Goal: Task Accomplishment & Management: Complete application form

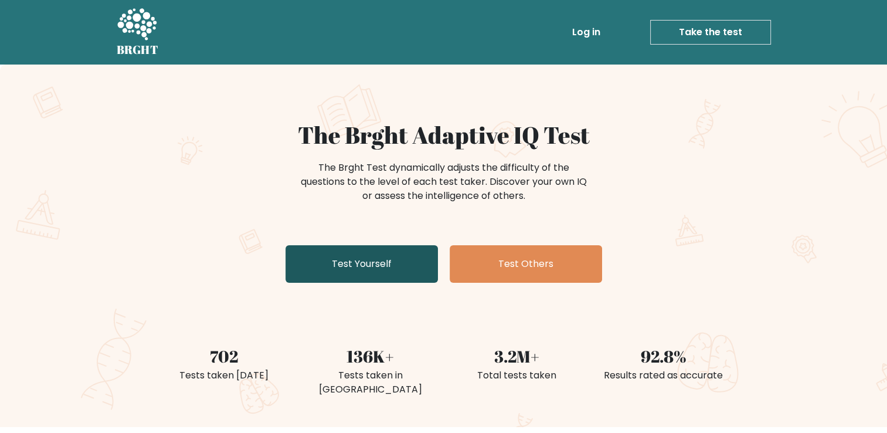
click at [383, 263] on link "Test Yourself" at bounding box center [361, 264] width 152 height 38
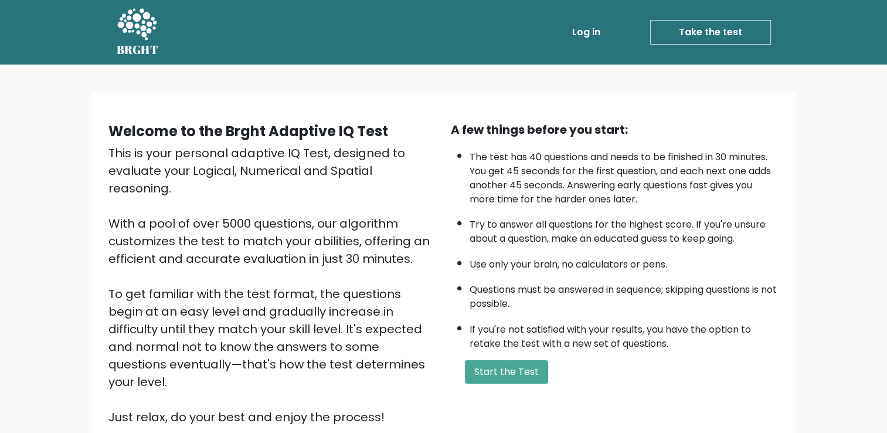
click at [503, 372] on button "Start the Test" at bounding box center [506, 371] width 83 height 23
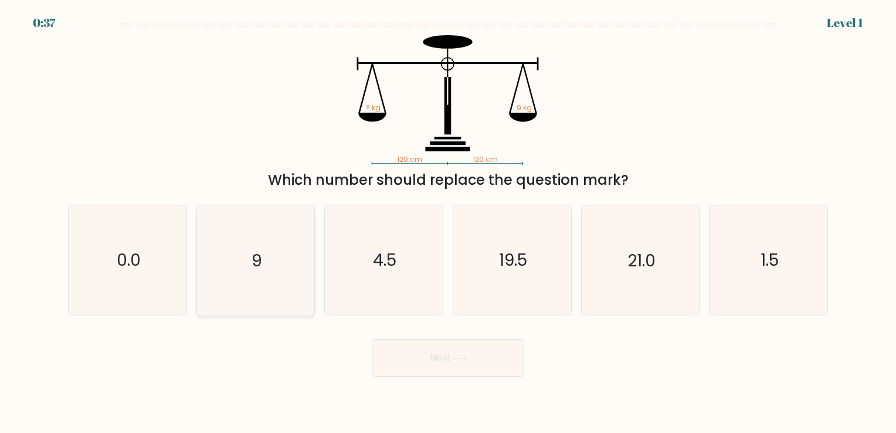
click at [239, 260] on icon "9" at bounding box center [255, 260] width 110 height 110
click at [448, 222] on input "b. 9" at bounding box center [448, 219] width 1 height 6
radio input "true"
click at [436, 350] on button "Next" at bounding box center [448, 358] width 152 height 38
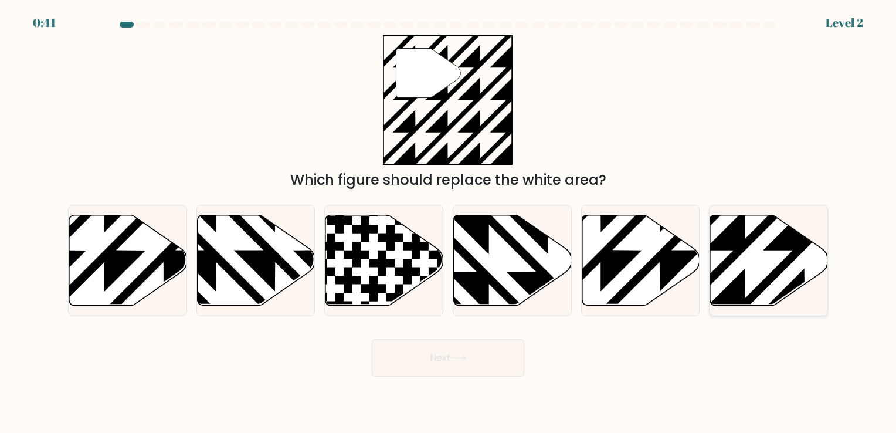
click at [760, 275] on icon at bounding box center [769, 260] width 118 height 90
click at [448, 222] on input "f." at bounding box center [448, 219] width 1 height 6
radio input "true"
click at [467, 369] on button "Next" at bounding box center [448, 358] width 152 height 38
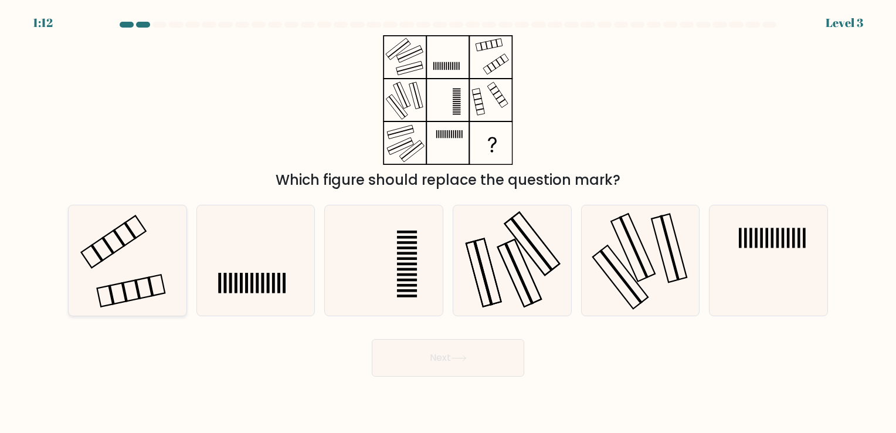
click at [131, 285] on icon at bounding box center [128, 260] width 110 height 110
click at [448, 222] on input "a." at bounding box center [448, 219] width 1 height 6
radio input "true"
click at [474, 368] on button "Next" at bounding box center [448, 358] width 152 height 38
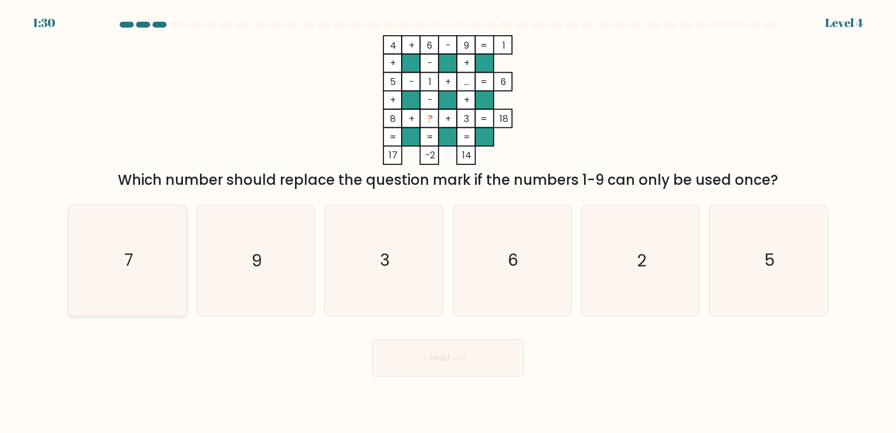
click at [163, 258] on icon "7" at bounding box center [128, 260] width 110 height 110
click at [448, 222] on input "a. 7" at bounding box center [448, 219] width 1 height 6
radio input "true"
click at [437, 349] on button "Next" at bounding box center [448, 358] width 152 height 38
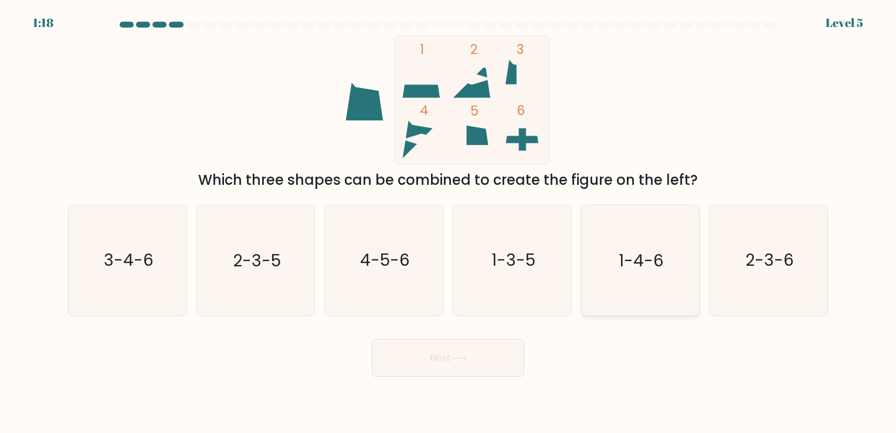
click at [646, 282] on icon "1-4-6" at bounding box center [640, 260] width 110 height 110
click at [448, 222] on input "e. 1-4-6" at bounding box center [448, 219] width 1 height 6
radio input "true"
click at [476, 350] on button "Next" at bounding box center [448, 358] width 152 height 38
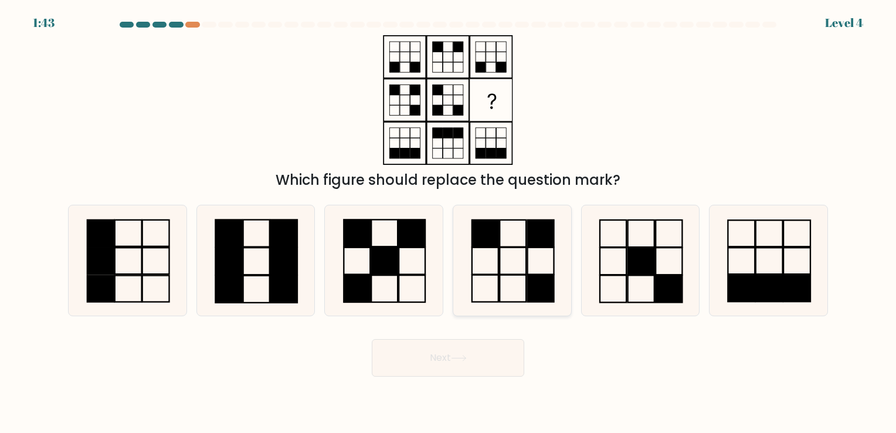
click at [523, 278] on icon at bounding box center [512, 260] width 110 height 110
click at [448, 222] on input "d." at bounding box center [448, 219] width 1 height 6
radio input "true"
click at [456, 353] on button "Next" at bounding box center [448, 358] width 152 height 38
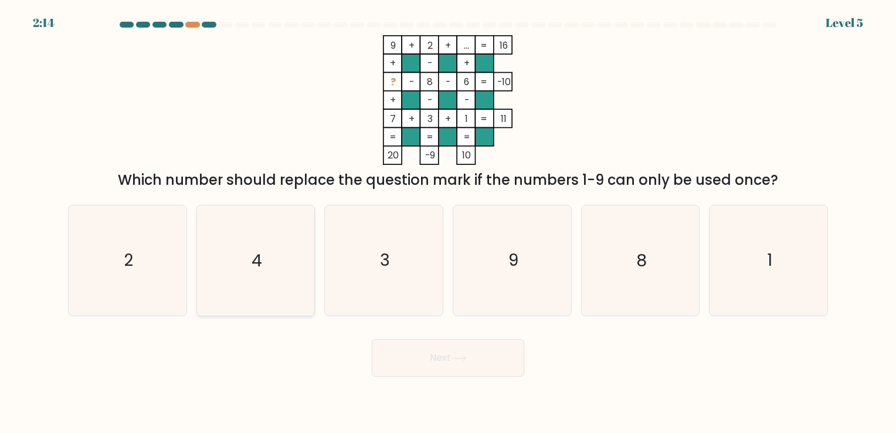
click at [261, 265] on text "4" at bounding box center [256, 260] width 11 height 23
click at [448, 222] on input "b. 4" at bounding box center [448, 219] width 1 height 6
radio input "true"
click at [431, 345] on button "Next" at bounding box center [448, 358] width 152 height 38
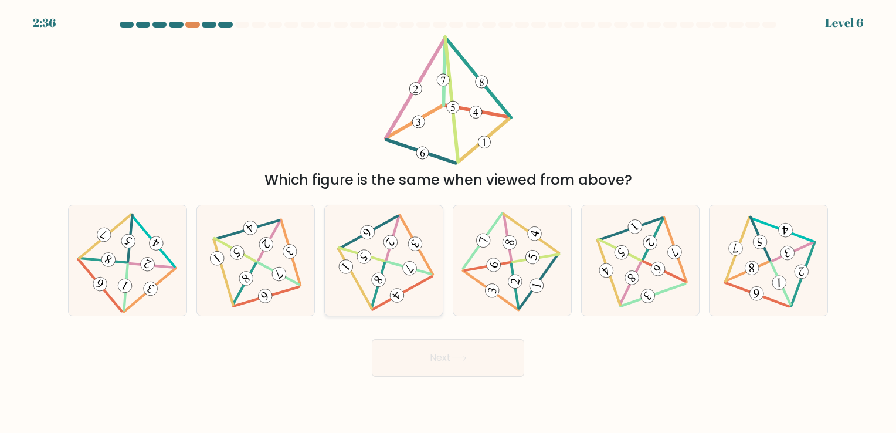
click at [403, 264] on icon at bounding box center [384, 260] width 90 height 88
click at [448, 222] on input "c." at bounding box center [448, 219] width 1 height 6
radio input "true"
click at [402, 351] on button "Next" at bounding box center [448, 358] width 152 height 38
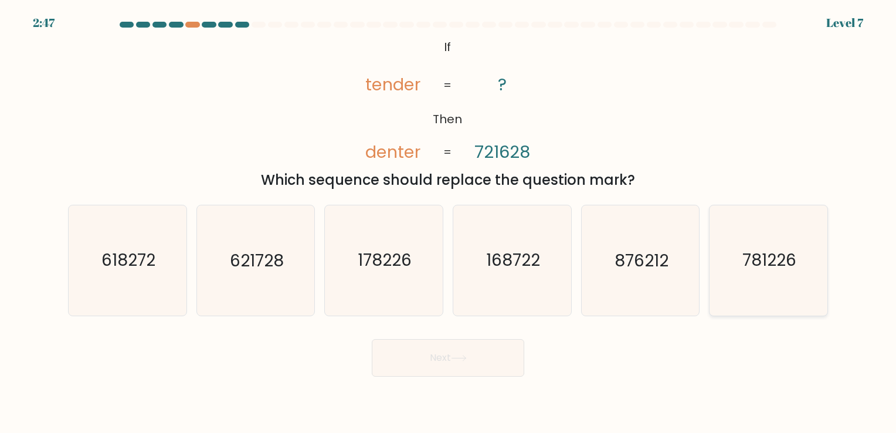
click at [734, 256] on icon "781226" at bounding box center [768, 260] width 110 height 110
click at [448, 222] on input "f. 781226" at bounding box center [448, 219] width 1 height 6
radio input "true"
click at [469, 362] on button "Next" at bounding box center [448, 358] width 152 height 38
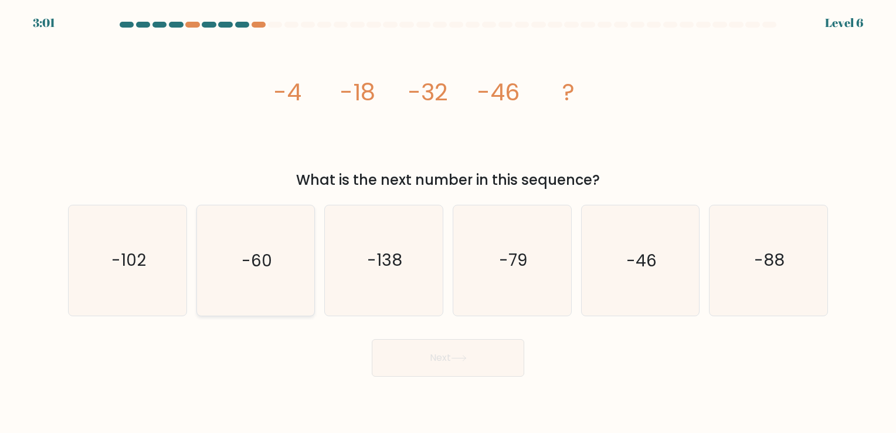
click at [291, 259] on icon "-60" at bounding box center [255, 260] width 110 height 110
click at [448, 222] on input "b. -60" at bounding box center [448, 219] width 1 height 6
radio input "true"
click at [485, 363] on button "Next" at bounding box center [448, 358] width 152 height 38
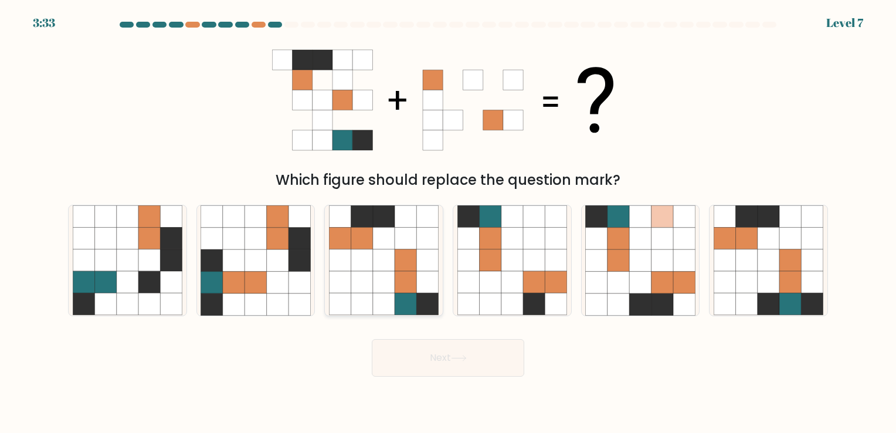
click at [384, 243] on icon at bounding box center [384, 238] width 22 height 22
click at [448, 222] on input "c." at bounding box center [448, 219] width 1 height 6
radio input "true"
drag, startPoint x: 400, startPoint y: 360, endPoint x: 397, endPoint y: 368, distance: 8.4
click at [397, 368] on button "Next" at bounding box center [448, 358] width 152 height 38
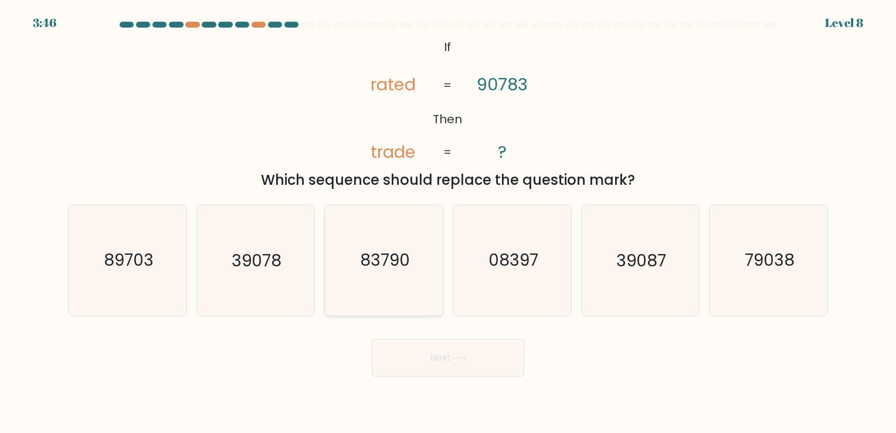
click at [403, 290] on icon "83790" at bounding box center [384, 260] width 110 height 110
click at [448, 222] on input "c. 83790" at bounding box center [448, 219] width 1 height 6
radio input "true"
click at [450, 364] on button "Next" at bounding box center [448, 358] width 152 height 38
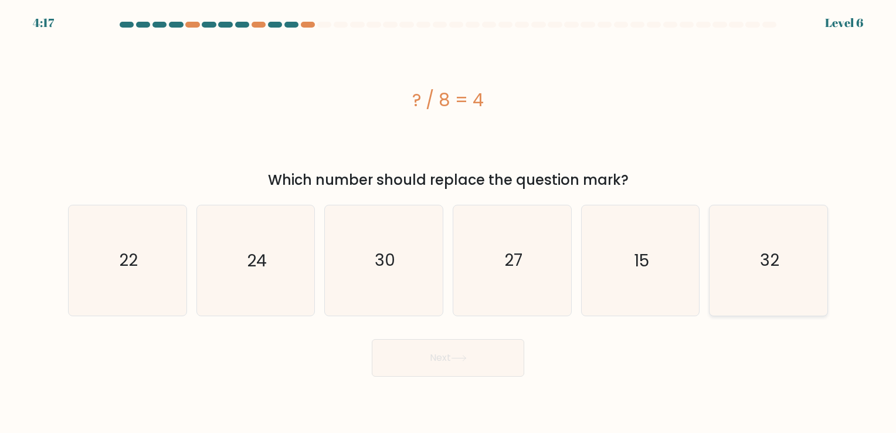
click at [806, 253] on icon "32" at bounding box center [768, 260] width 110 height 110
click at [448, 222] on input "f. 32" at bounding box center [448, 219] width 1 height 6
radio input "true"
click at [457, 362] on button "Next" at bounding box center [448, 358] width 152 height 38
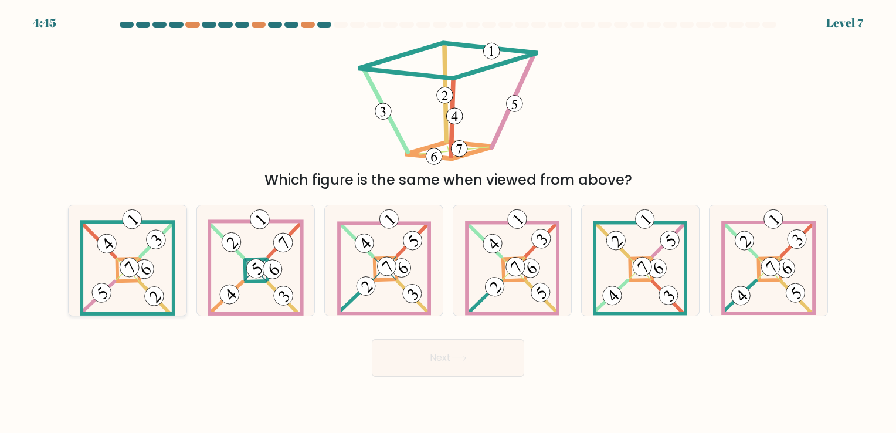
click at [131, 293] on icon at bounding box center [127, 260] width 95 height 110
click at [448, 222] on input "a." at bounding box center [448, 219] width 1 height 6
radio input "true"
click at [488, 360] on button "Next" at bounding box center [448, 358] width 152 height 38
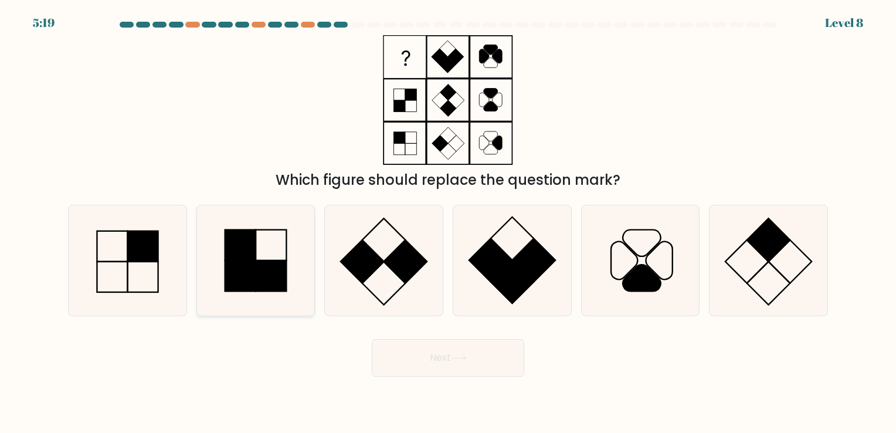
click at [271, 268] on rect at bounding box center [271, 275] width 30 height 30
click at [448, 222] on input "b." at bounding box center [448, 219] width 1 height 6
radio input "true"
click at [441, 350] on button "Next" at bounding box center [448, 358] width 152 height 38
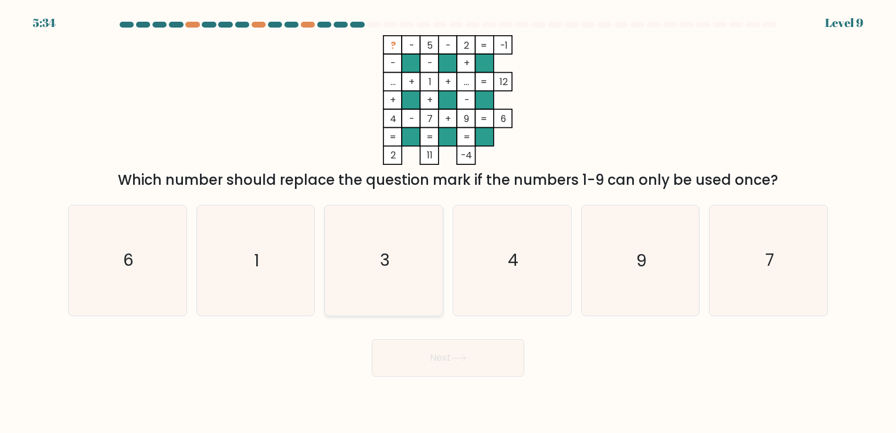
click at [359, 257] on icon "3" at bounding box center [384, 260] width 110 height 110
click at [448, 222] on input "c. 3" at bounding box center [448, 219] width 1 height 6
radio input "true"
click at [478, 348] on button "Next" at bounding box center [448, 358] width 152 height 38
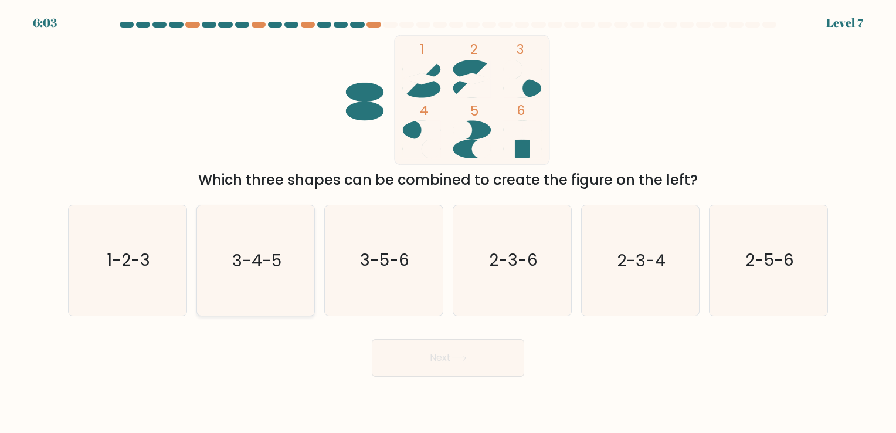
click at [291, 268] on icon "3-4-5" at bounding box center [255, 260] width 110 height 110
click at [448, 222] on input "b. 3-4-5" at bounding box center [448, 219] width 1 height 6
radio input "true"
click at [455, 360] on icon at bounding box center [459, 358] width 16 height 6
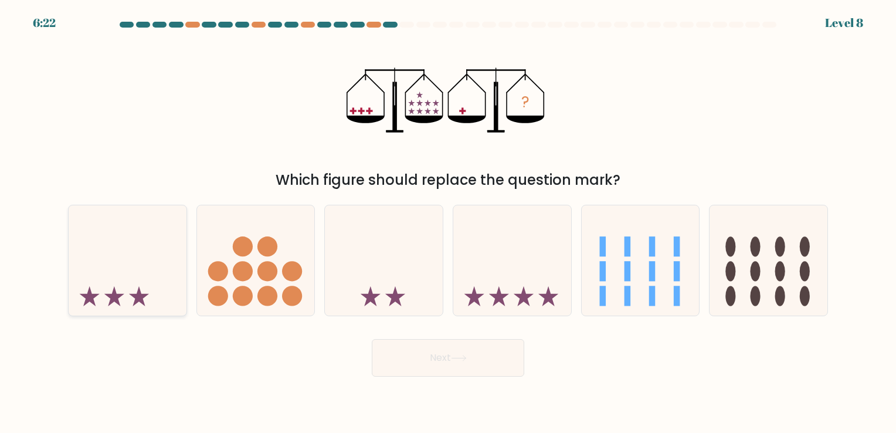
click at [127, 265] on icon at bounding box center [128, 260] width 118 height 97
click at [448, 222] on input "a." at bounding box center [448, 219] width 1 height 6
radio input "true"
click at [464, 352] on button "Next" at bounding box center [448, 358] width 152 height 38
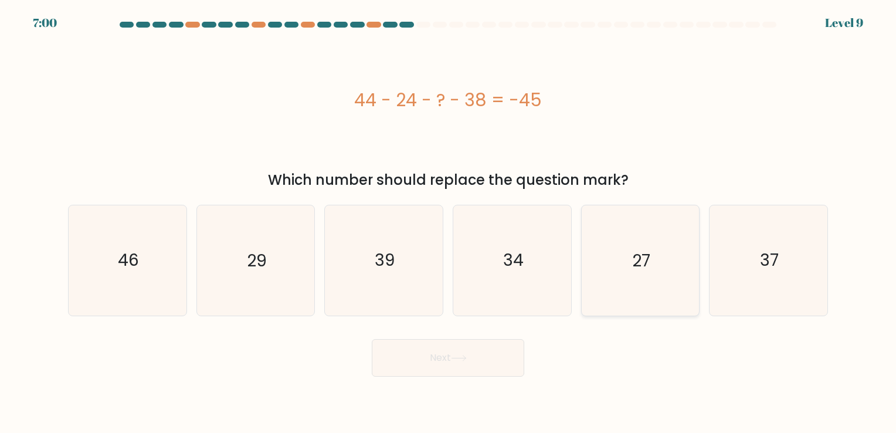
click at [610, 275] on icon "27" at bounding box center [640, 260] width 110 height 110
click at [448, 222] on input "e. 27" at bounding box center [448, 219] width 1 height 6
radio input "true"
click at [521, 348] on button "Next" at bounding box center [448, 358] width 152 height 38
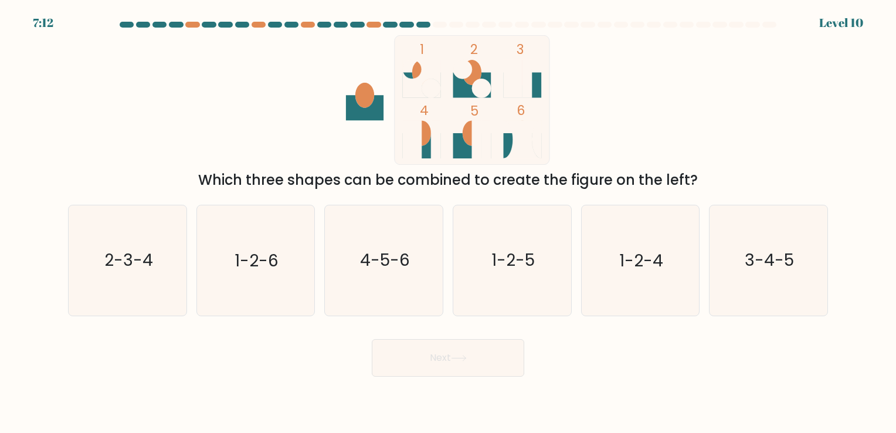
drag, startPoint x: 362, startPoint y: 142, endPoint x: 365, endPoint y: 137, distance: 6.3
click at [365, 137] on icon "1 2 3 4 5 6" at bounding box center [447, 100] width 315 height 130
click at [765, 274] on icon "3-4-5" at bounding box center [768, 260] width 110 height 110
click at [448, 222] on input "f. 3-4-5" at bounding box center [448, 219] width 1 height 6
radio input "true"
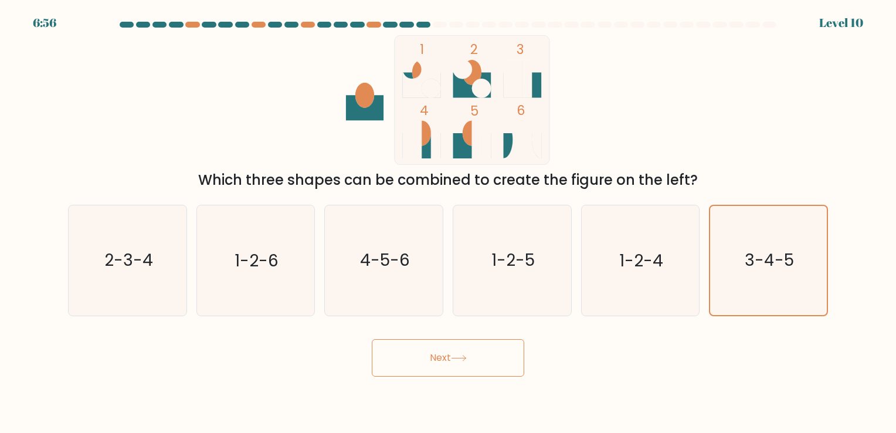
click at [475, 353] on button "Next" at bounding box center [448, 358] width 152 height 38
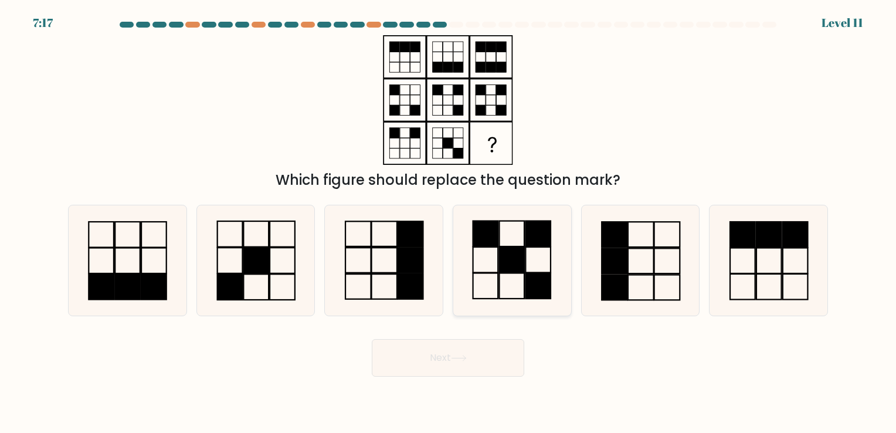
click at [536, 245] on rect at bounding box center [537, 234] width 25 height 26
click at [448, 222] on input "d." at bounding box center [448, 219] width 1 height 6
radio input "true"
click at [468, 365] on button "Next" at bounding box center [448, 358] width 152 height 38
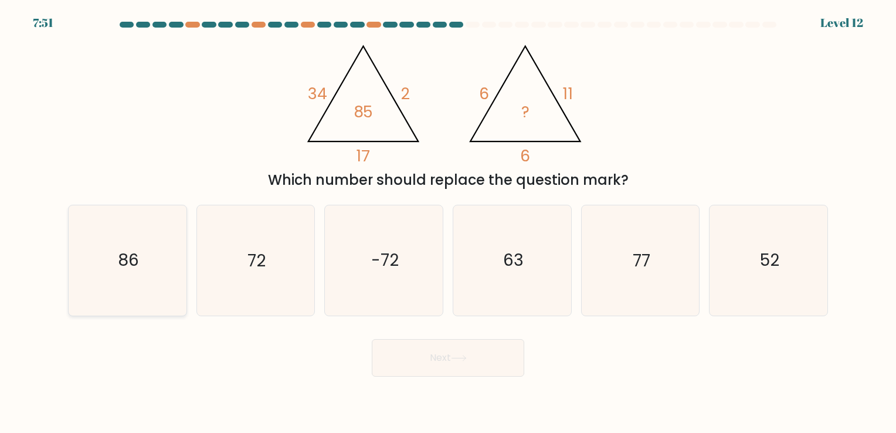
click at [157, 300] on icon "86" at bounding box center [128, 260] width 110 height 110
click at [448, 222] on input "a. 86" at bounding box center [448, 219] width 1 height 6
radio input "true"
click at [495, 370] on button "Next" at bounding box center [448, 358] width 152 height 38
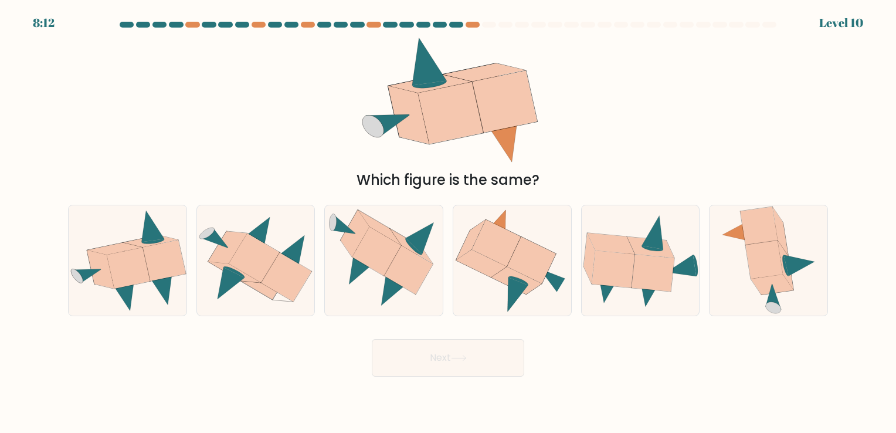
drag, startPoint x: 777, startPoint y: 135, endPoint x: 757, endPoint y: 78, distance: 60.8
click at [755, 79] on div "Which figure is the same?" at bounding box center [448, 112] width 774 height 155
click at [806, 287] on icon at bounding box center [768, 260] width 97 height 110
click at [448, 222] on input "f." at bounding box center [448, 219] width 1 height 6
radio input "true"
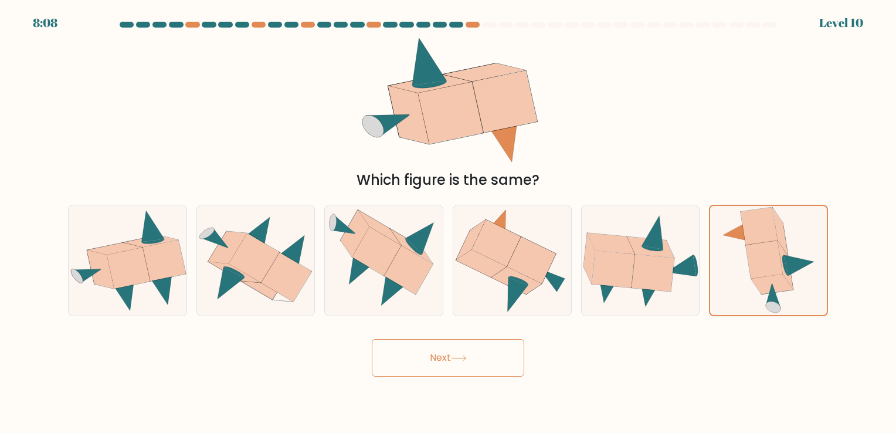
click at [469, 352] on button "Next" at bounding box center [448, 358] width 152 height 38
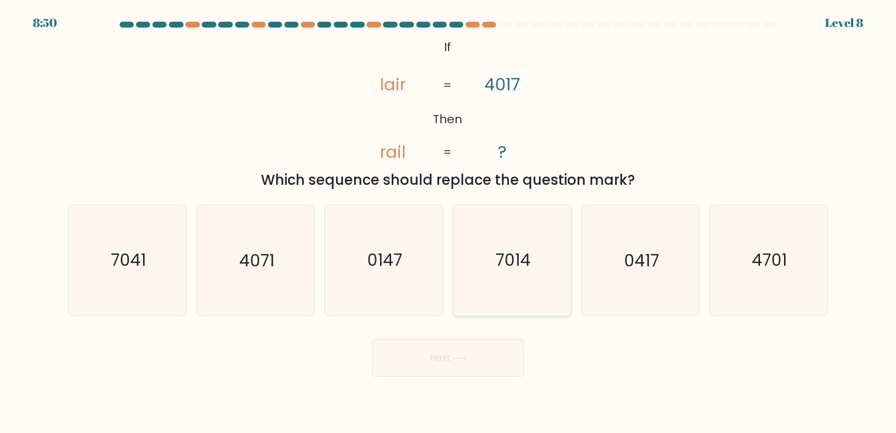
click at [502, 243] on icon "7014" at bounding box center [512, 260] width 110 height 110
click at [448, 222] on input "d. 7014" at bounding box center [448, 219] width 1 height 6
radio input "true"
click at [465, 349] on button "Next" at bounding box center [448, 358] width 152 height 38
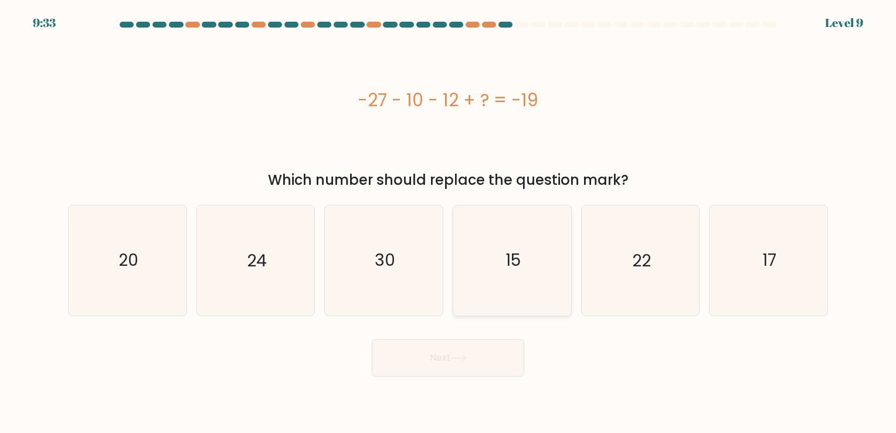
click at [539, 257] on icon "15" at bounding box center [512, 260] width 110 height 110
click at [448, 222] on input "d. 15" at bounding box center [448, 219] width 1 height 6
radio input "true"
click at [453, 367] on button "Next" at bounding box center [448, 358] width 152 height 38
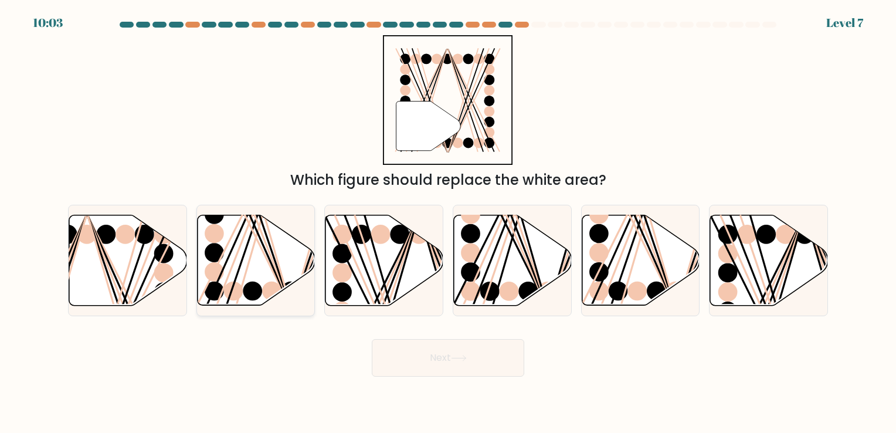
click at [241, 274] on icon at bounding box center [256, 260] width 118 height 90
click at [448, 222] on input "b." at bounding box center [448, 219] width 1 height 6
radio input "true"
click at [436, 352] on button "Next" at bounding box center [448, 358] width 152 height 38
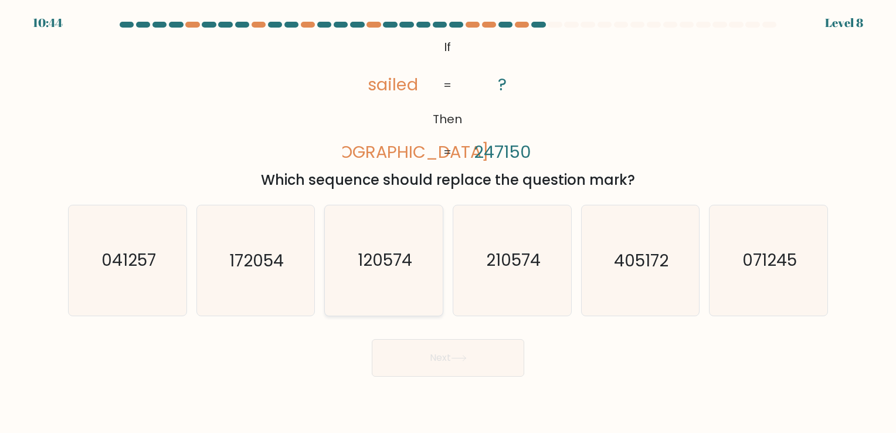
click at [382, 264] on text "120574" at bounding box center [385, 260] width 55 height 23
click at [448, 222] on input "c. 120574" at bounding box center [448, 219] width 1 height 6
radio input "true"
click at [457, 361] on icon at bounding box center [459, 358] width 16 height 6
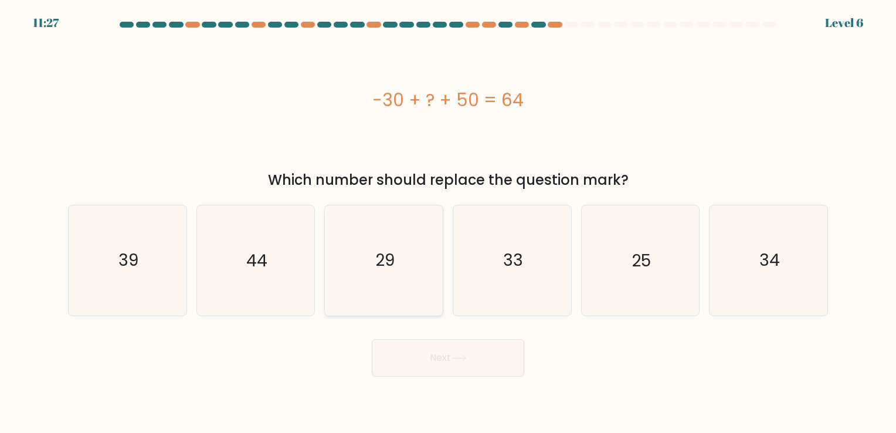
click at [418, 258] on icon "29" at bounding box center [384, 260] width 110 height 110
click at [448, 222] on input "c. 29" at bounding box center [448, 219] width 1 height 6
radio input "true"
click at [425, 353] on button "Next" at bounding box center [448, 358] width 152 height 38
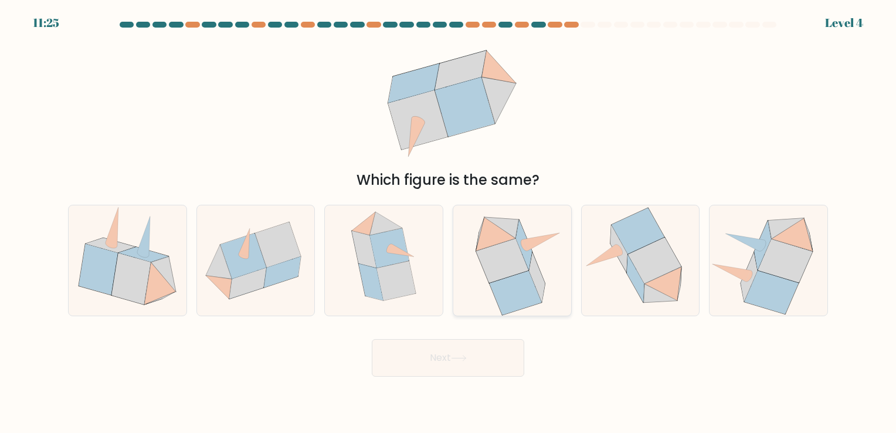
click at [474, 249] on icon at bounding box center [512, 260] width 100 height 110
click at [448, 222] on input "d." at bounding box center [448, 219] width 1 height 6
radio input "true"
click at [445, 353] on button "Next" at bounding box center [448, 358] width 152 height 38
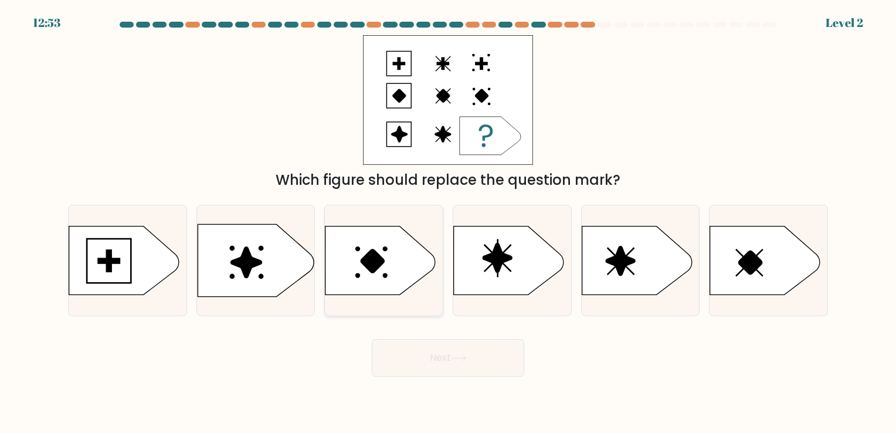
click at [420, 246] on icon at bounding box center [380, 260] width 110 height 69
click at [448, 222] on input "c." at bounding box center [448, 219] width 1 height 6
radio input "true"
click at [235, 277] on icon at bounding box center [256, 260] width 116 height 73
click at [448, 222] on input "b." at bounding box center [448, 219] width 1 height 6
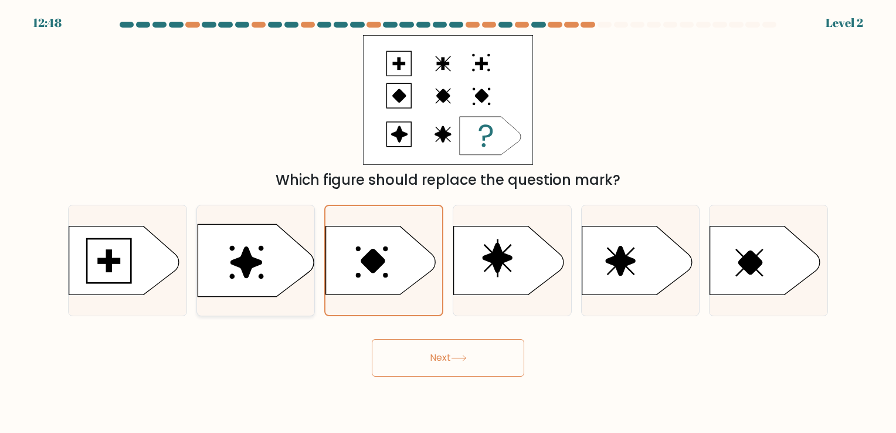
radio input "true"
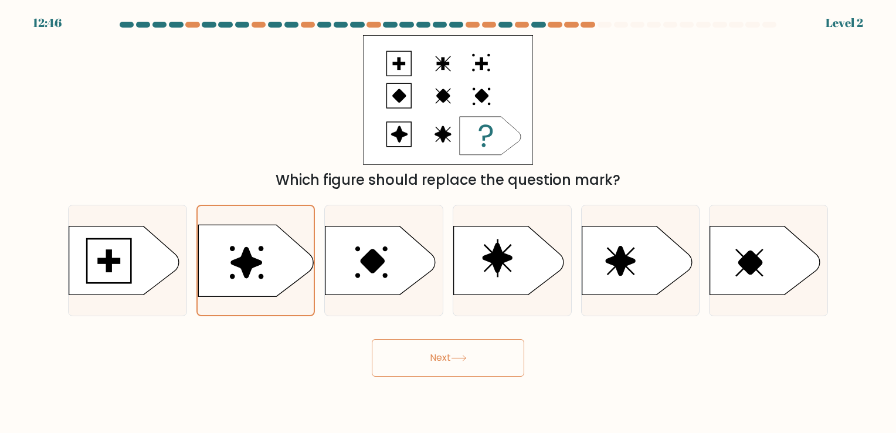
click at [415, 353] on button "Next" at bounding box center [448, 358] width 152 height 38
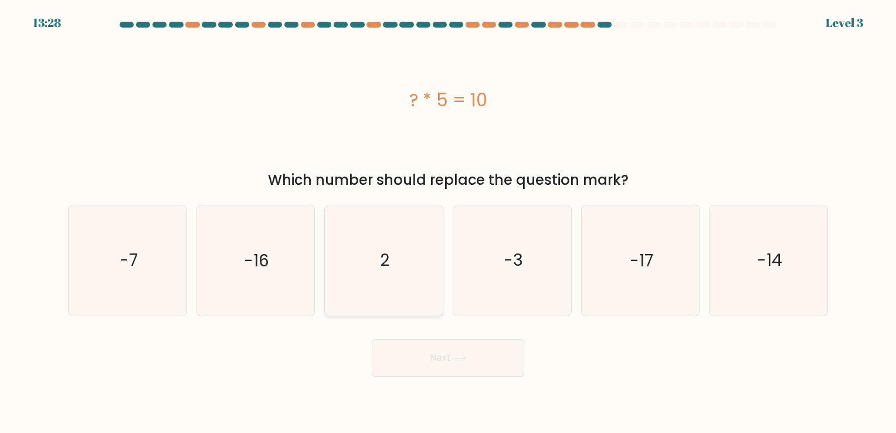
click at [365, 265] on icon "2" at bounding box center [384, 260] width 110 height 110
click at [448, 222] on input "c. 2" at bounding box center [448, 219] width 1 height 6
radio input "true"
click at [446, 359] on button "Next" at bounding box center [448, 358] width 152 height 38
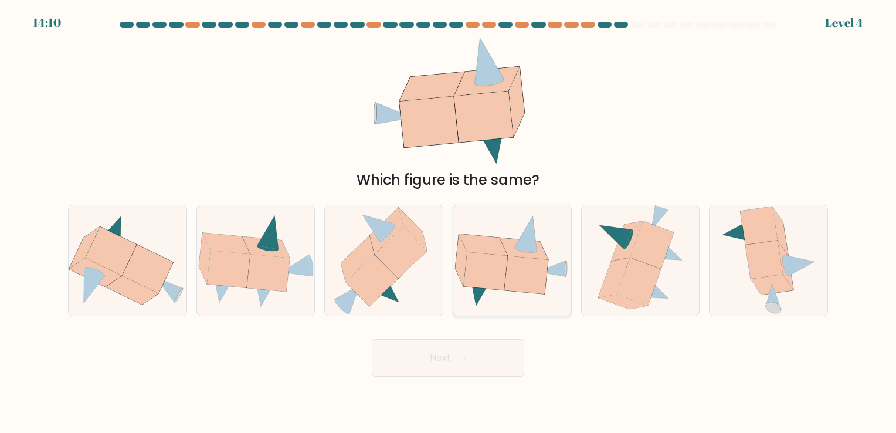
click at [496, 257] on icon at bounding box center [485, 271] width 43 height 38
click at [448, 222] on input "d." at bounding box center [448, 219] width 1 height 6
radio input "true"
click at [156, 280] on icon at bounding box center [147, 268] width 51 height 49
click at [448, 222] on input "a." at bounding box center [448, 219] width 1 height 6
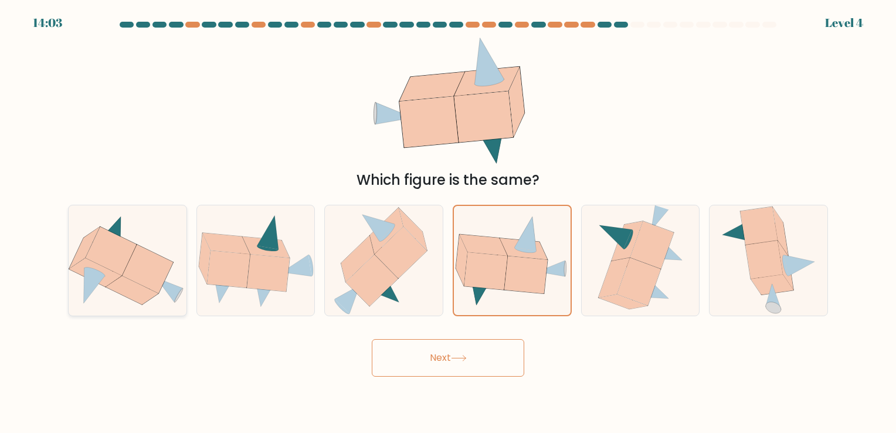
radio input "true"
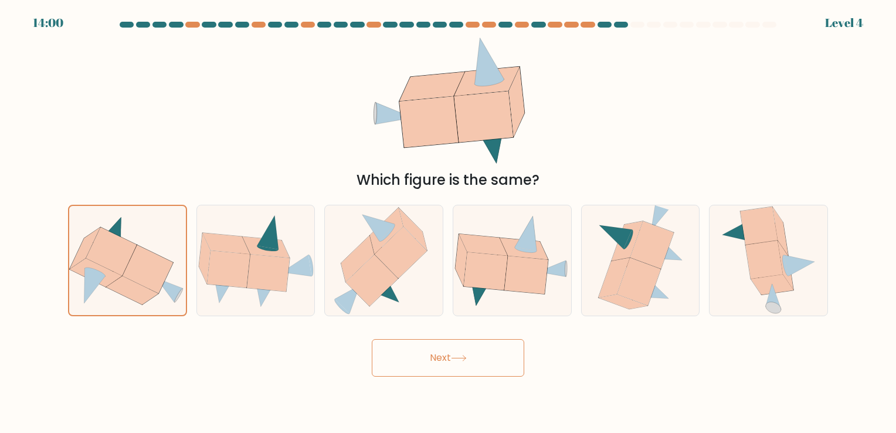
click at [462, 365] on button "Next" at bounding box center [448, 358] width 152 height 38
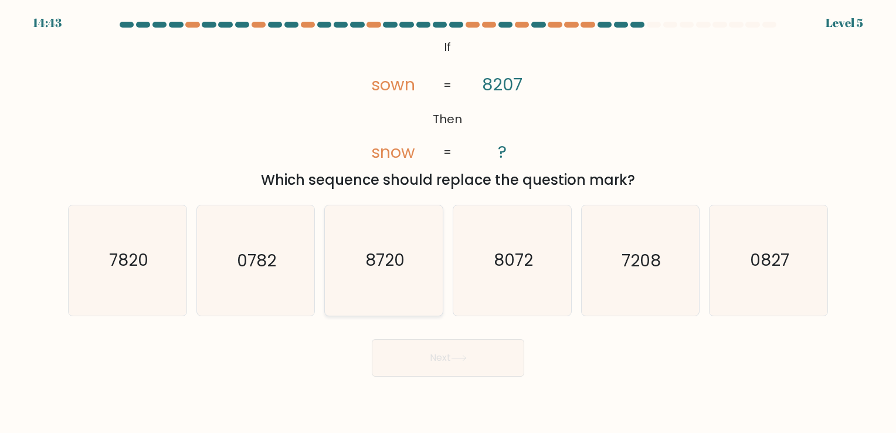
click at [409, 236] on icon "8720" at bounding box center [384, 260] width 110 height 110
click at [448, 222] on input "c. 8720" at bounding box center [448, 219] width 1 height 6
radio input "true"
click at [447, 362] on button "Next" at bounding box center [448, 358] width 152 height 38
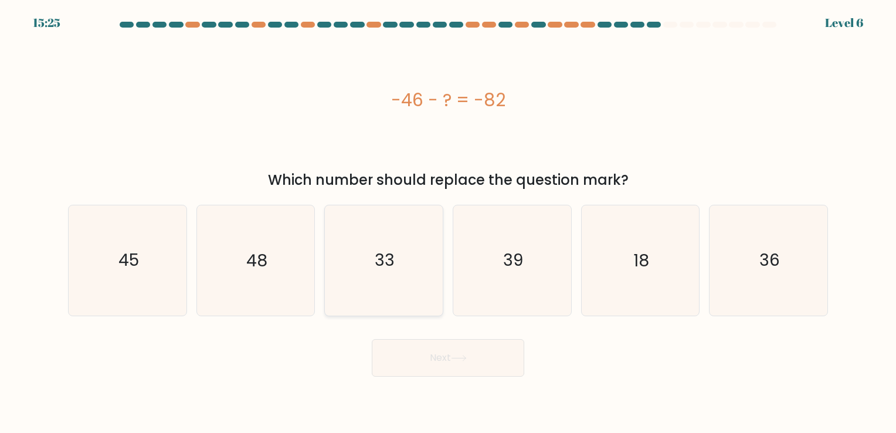
click at [401, 260] on icon "33" at bounding box center [384, 260] width 110 height 110
click at [448, 222] on input "c. 33" at bounding box center [448, 219] width 1 height 6
radio input "true"
click at [428, 351] on button "Next" at bounding box center [448, 358] width 152 height 38
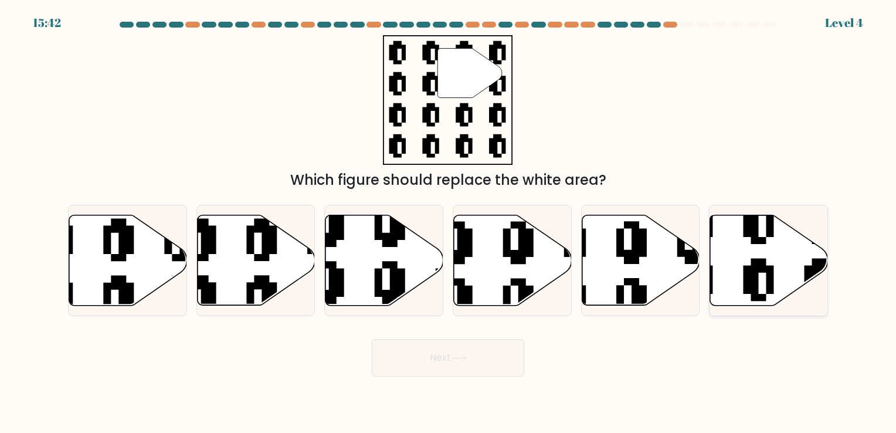
drag, startPoint x: 788, startPoint y: 271, endPoint x: 788, endPoint y: 279, distance: 8.2
click at [788, 279] on icon at bounding box center [769, 260] width 118 height 90
click at [448, 222] on input "f." at bounding box center [448, 219] width 1 height 6
radio input "true"
click at [446, 383] on body "15:40 Level 4" at bounding box center [448, 216] width 896 height 433
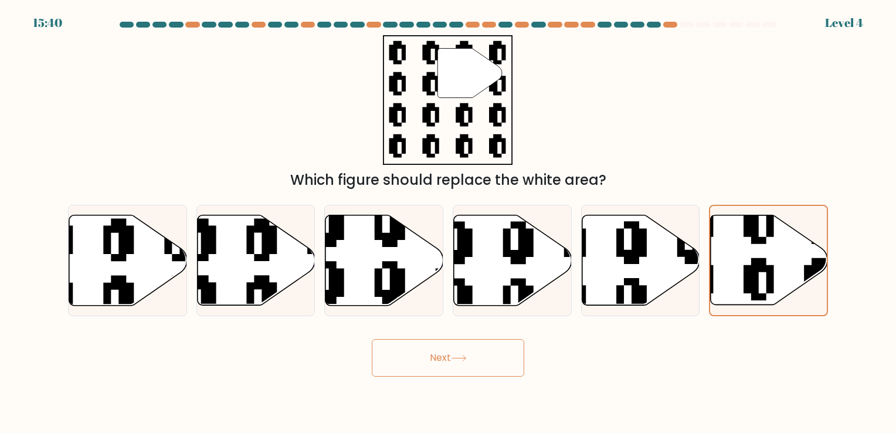
click at [455, 367] on button "Next" at bounding box center [448, 358] width 152 height 38
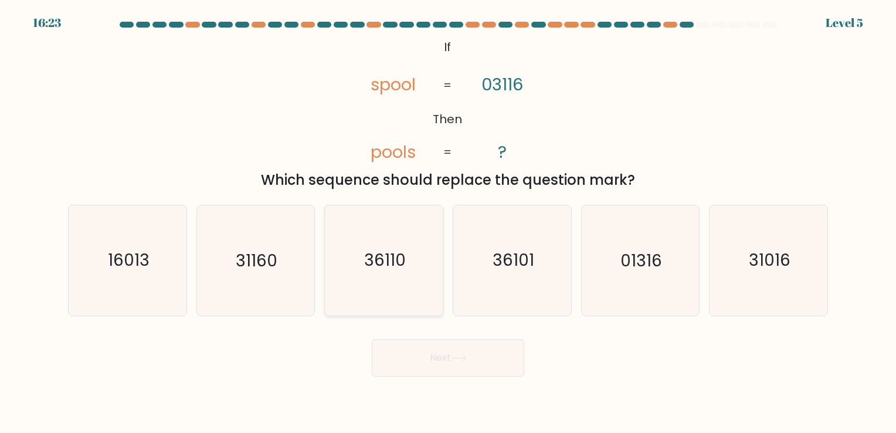
click at [417, 264] on icon "36110" at bounding box center [384, 260] width 110 height 110
click at [448, 222] on input "c. 36110" at bounding box center [448, 219] width 1 height 6
radio input "true"
click at [439, 363] on button "Next" at bounding box center [448, 358] width 152 height 38
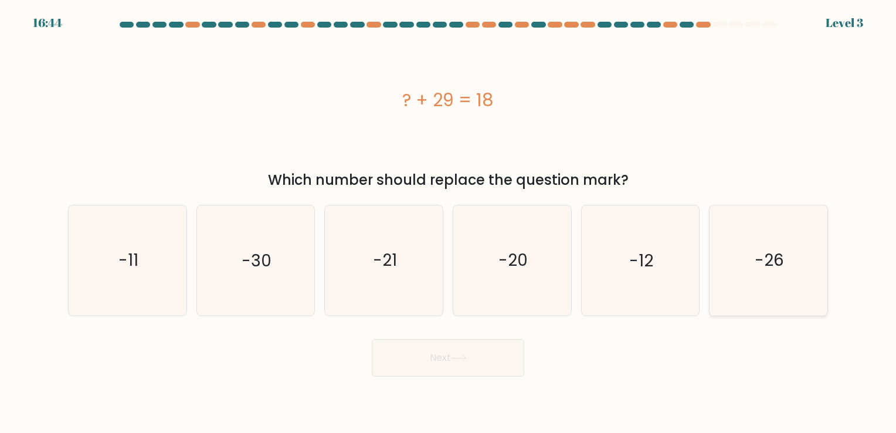
click at [727, 244] on icon "-26" at bounding box center [768, 260] width 110 height 110
click at [448, 222] on input "f. -26" at bounding box center [448, 219] width 1 height 6
radio input "true"
click at [388, 360] on button "Next" at bounding box center [448, 358] width 152 height 38
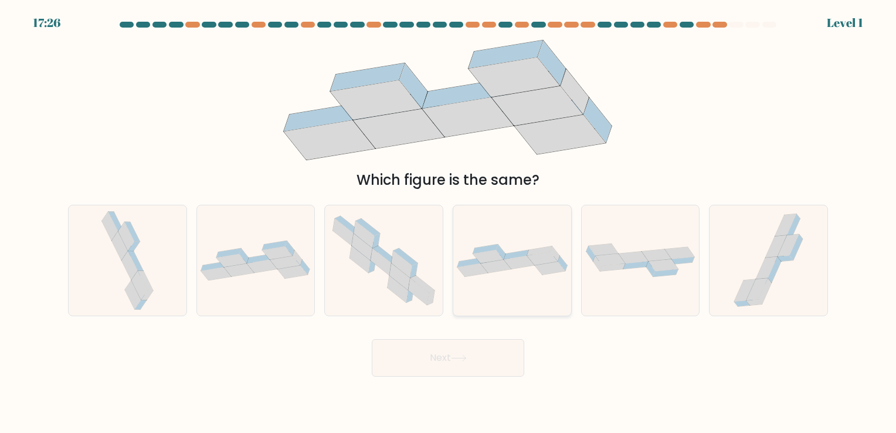
click at [512, 240] on div at bounding box center [511, 260] width 119 height 111
click at [448, 222] on input "d." at bounding box center [448, 219] width 1 height 6
radio input "true"
click at [442, 339] on button "Next" at bounding box center [448, 358] width 152 height 38
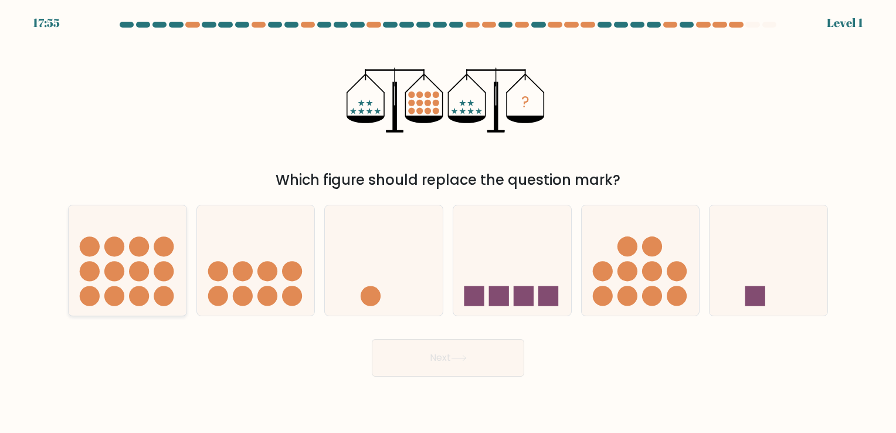
click at [134, 274] on circle at bounding box center [139, 271] width 20 height 20
click at [448, 222] on input "a." at bounding box center [448, 219] width 1 height 6
radio input "true"
click at [428, 356] on button "Next" at bounding box center [448, 358] width 152 height 38
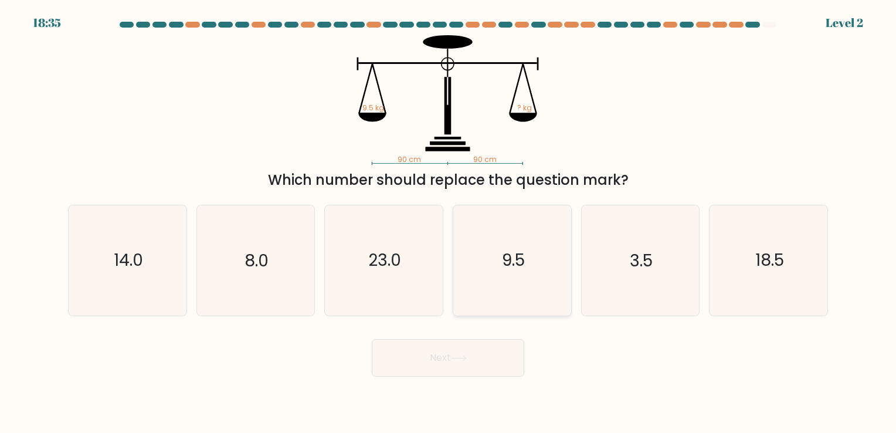
click at [546, 264] on icon "9.5" at bounding box center [512, 260] width 110 height 110
click at [448, 222] on input "d. 9.5" at bounding box center [448, 219] width 1 height 6
radio input "true"
click at [466, 369] on button "Next" at bounding box center [448, 358] width 152 height 38
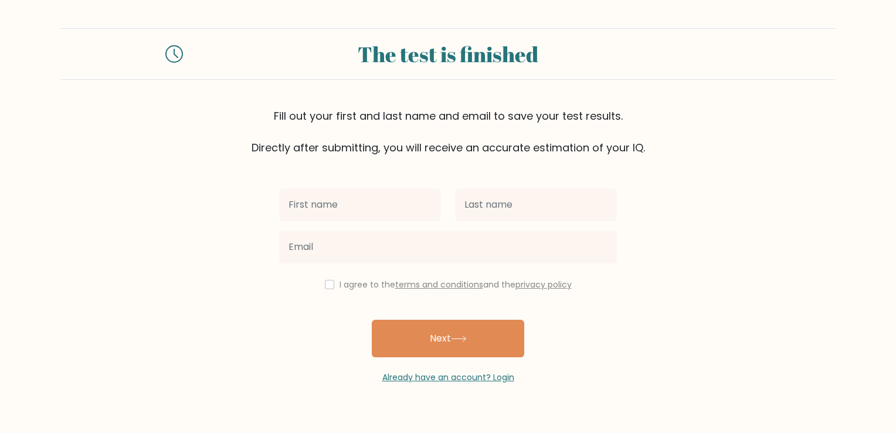
click at [401, 216] on input "text" at bounding box center [360, 204] width 162 height 33
type input "shaquille"
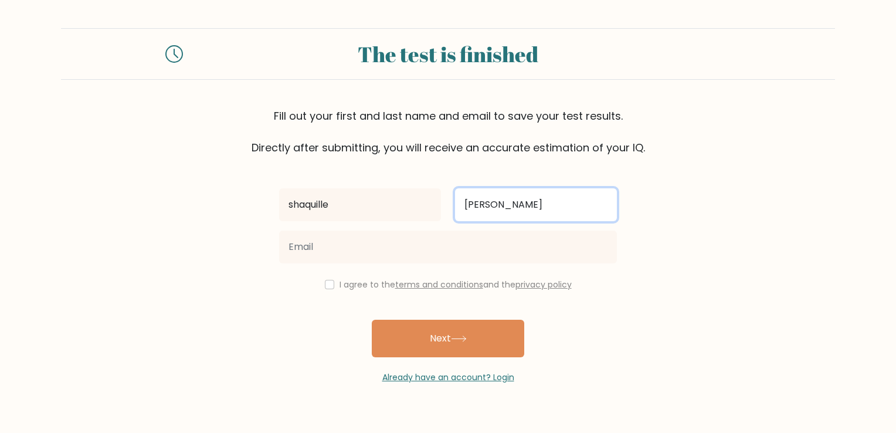
type input "jimenez"
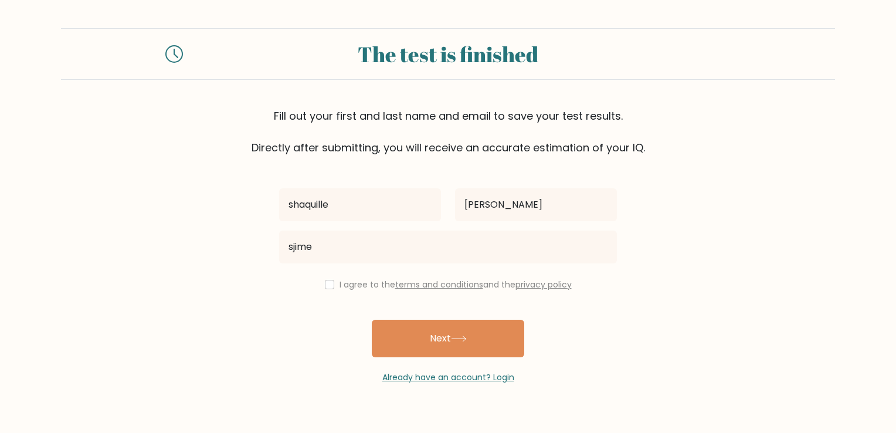
click at [409, 268] on div "shaquille jimenez sjime I agree to the terms and conditions and the privacy pol…" at bounding box center [448, 269] width 352 height 228
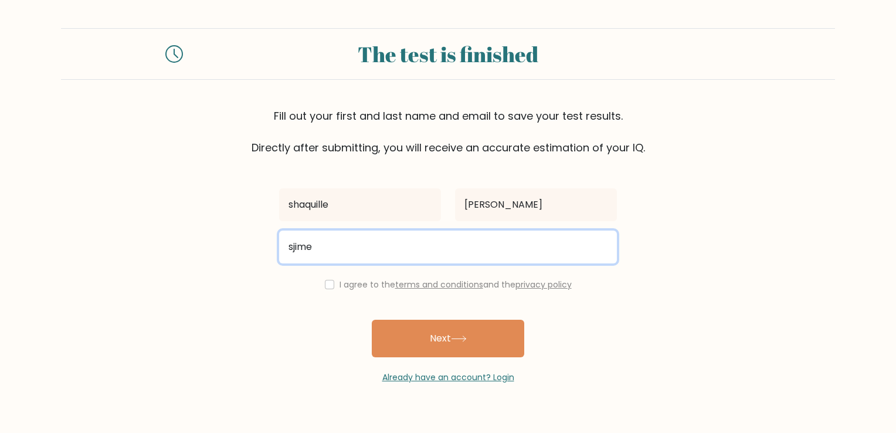
click at [408, 259] on input "sjime" at bounding box center [448, 246] width 338 height 33
type input "sjimenez0731@gmail.com"
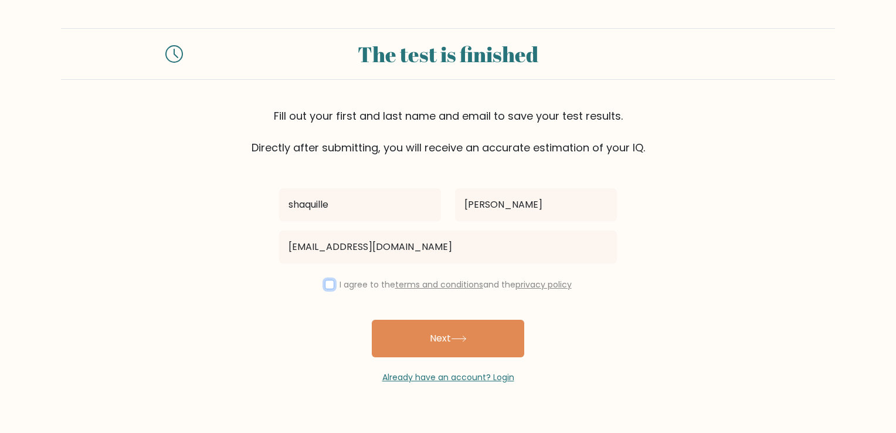
click at [327, 284] on input "checkbox" at bounding box center [329, 284] width 9 height 9
checkbox input "true"
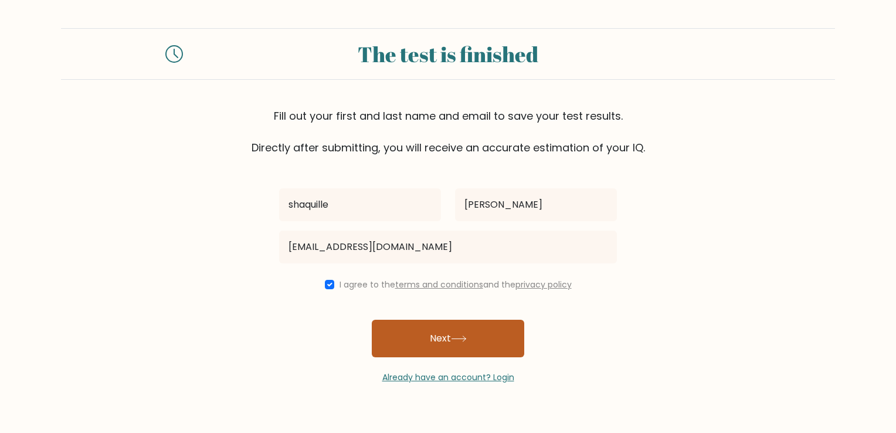
click at [378, 332] on button "Next" at bounding box center [448, 338] width 152 height 38
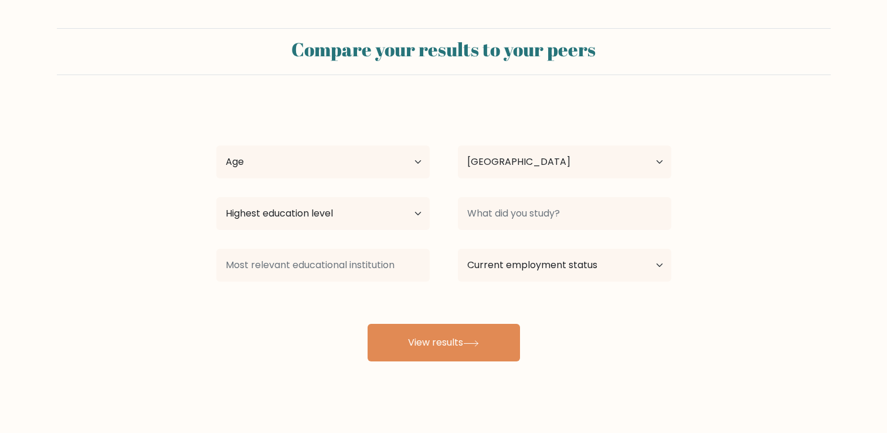
select select "US"
drag, startPoint x: 304, startPoint y: 155, endPoint x: 300, endPoint y: 168, distance: 13.5
click at [302, 164] on select "Age Under [DEMOGRAPHIC_DATA] [DEMOGRAPHIC_DATA] [DEMOGRAPHIC_DATA] [DEMOGRAPHIC…" at bounding box center [322, 161] width 213 height 33
select select "25_34"
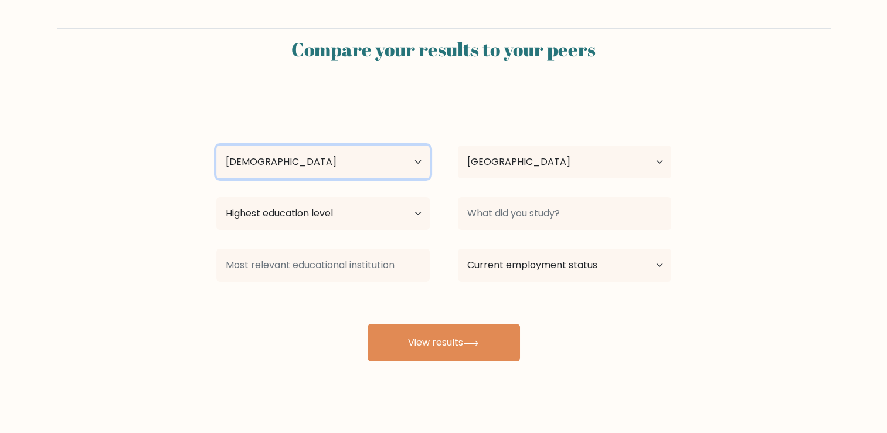
click at [216, 145] on select "Age Under [DEMOGRAPHIC_DATA] [DEMOGRAPHIC_DATA] [DEMOGRAPHIC_DATA] [DEMOGRAPHIC…" at bounding box center [322, 161] width 213 height 33
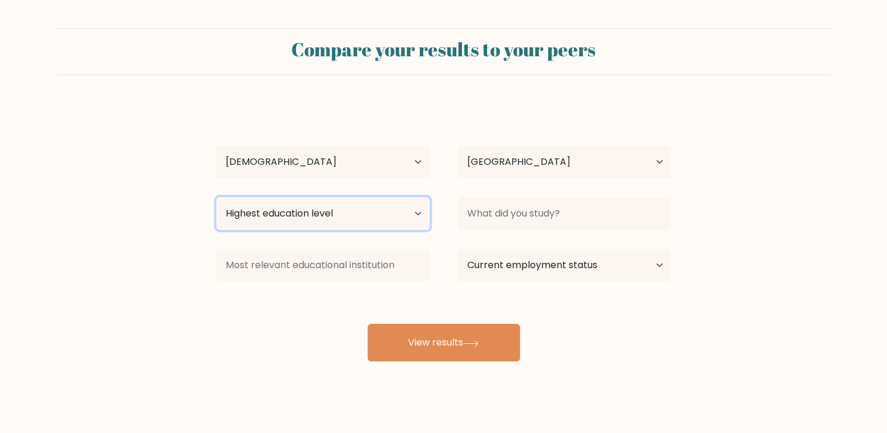
click at [375, 212] on select "Highest education level No schooling Primary Lower Secondary Upper Secondary Oc…" at bounding box center [322, 213] width 213 height 33
select select "primary"
click at [216, 197] on select "Highest education level No schooling Primary Lower Secondary Upper Secondary Oc…" at bounding box center [322, 213] width 213 height 33
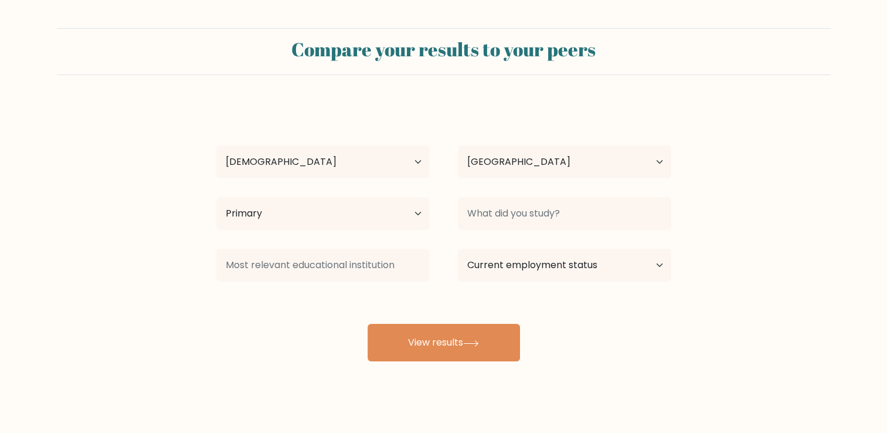
click at [551, 191] on div "shaquille jimenez Age Under 18 years old 18-24 years old 25-34 years old 35-44 …" at bounding box center [443, 232] width 469 height 258
click at [553, 268] on select "Current employment status Employed Student Retired Other / prefer not to answer" at bounding box center [564, 265] width 213 height 33
select select "employed"
click at [458, 249] on select "Current employment status Employed Student Retired Other / prefer not to answer" at bounding box center [564, 265] width 213 height 33
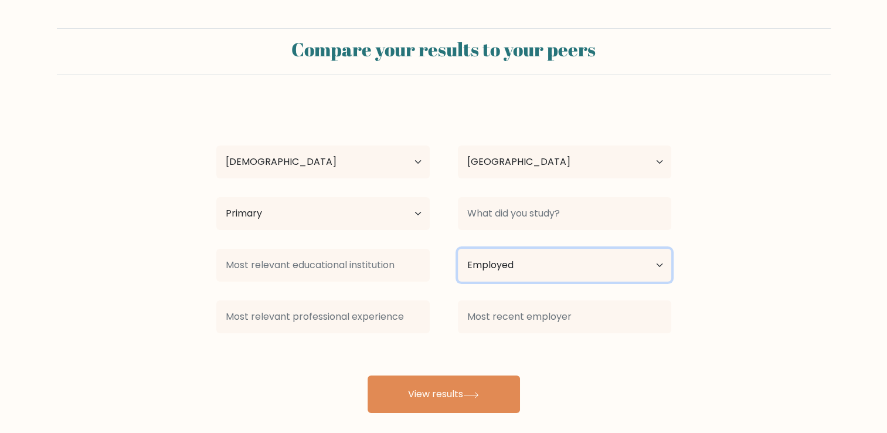
click at [566, 250] on select "Current employment status Employed Student Retired Other / prefer not to answer" at bounding box center [564, 265] width 213 height 33
click at [432, 424] on div "Compare your results to your peers shaquille jimenez Age Under 18 years old 18-…" at bounding box center [443, 222] width 887 height 444
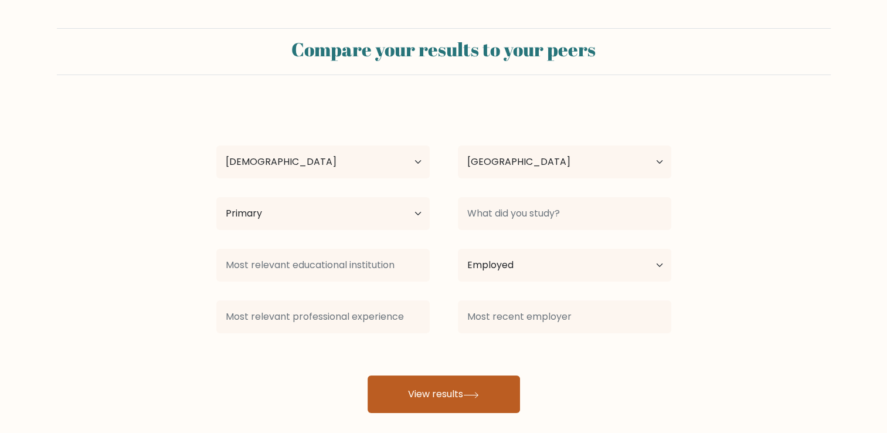
click at [450, 386] on button "View results" at bounding box center [443, 394] width 152 height 38
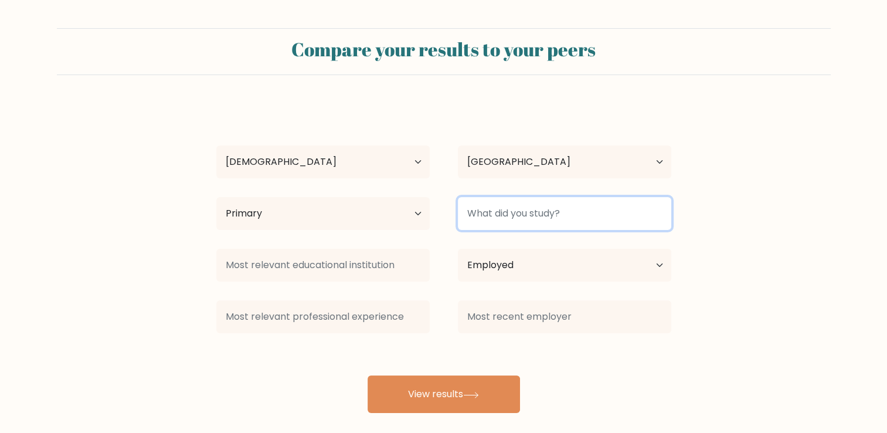
click at [566, 200] on input at bounding box center [564, 213] width 213 height 33
click at [567, 205] on input at bounding box center [564, 213] width 213 height 33
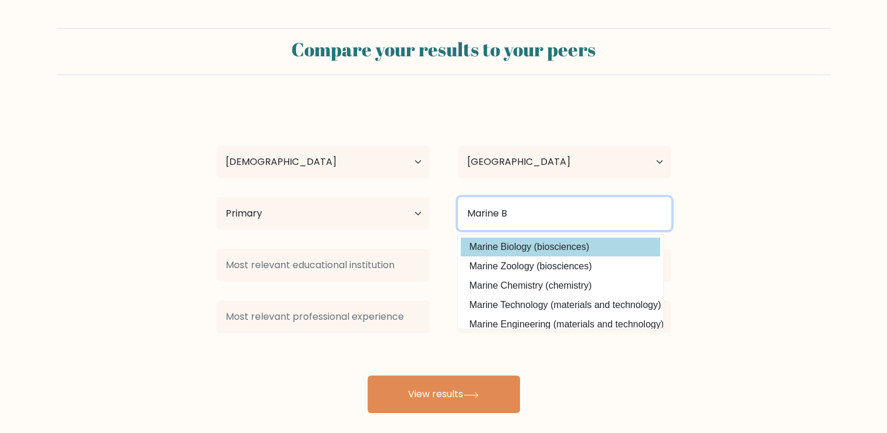
type input "Marine B"
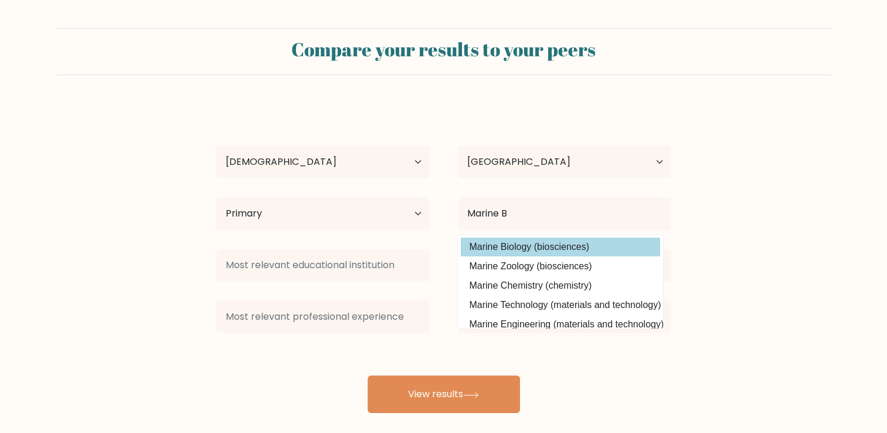
click at [574, 246] on div "shaquille jimenez Age Under 18 years old 18-24 years old 25-34 years old 35-44 …" at bounding box center [443, 257] width 469 height 309
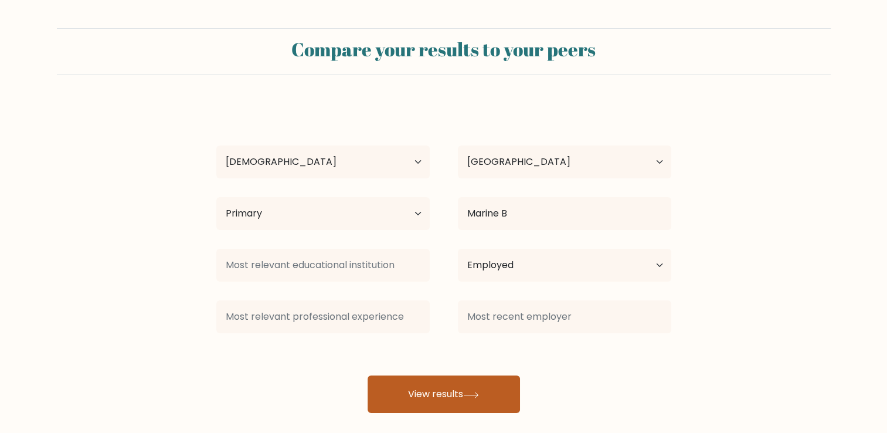
click at [444, 407] on button "View results" at bounding box center [443, 394] width 152 height 38
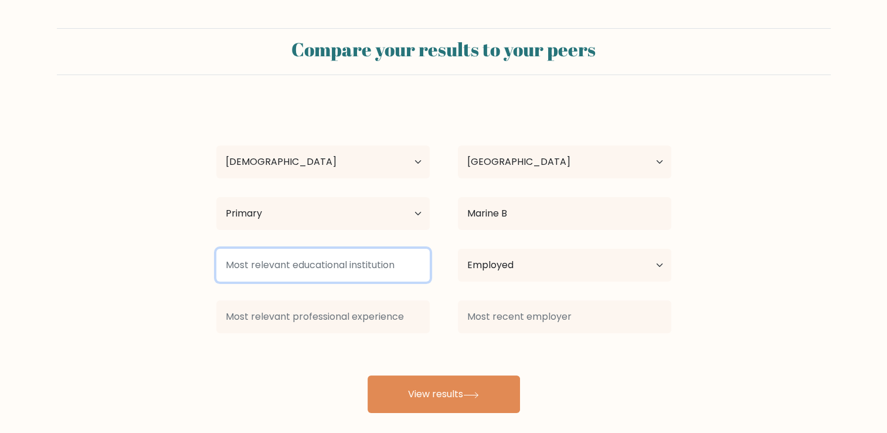
click at [350, 268] on input at bounding box center [322, 265] width 213 height 33
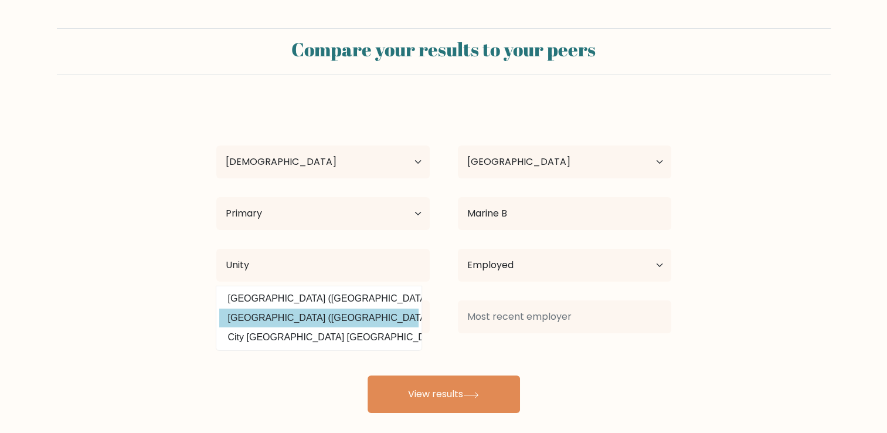
click at [334, 311] on option "Unity College (United States)" at bounding box center [318, 317] width 199 height 19
type input "[GEOGRAPHIC_DATA]"
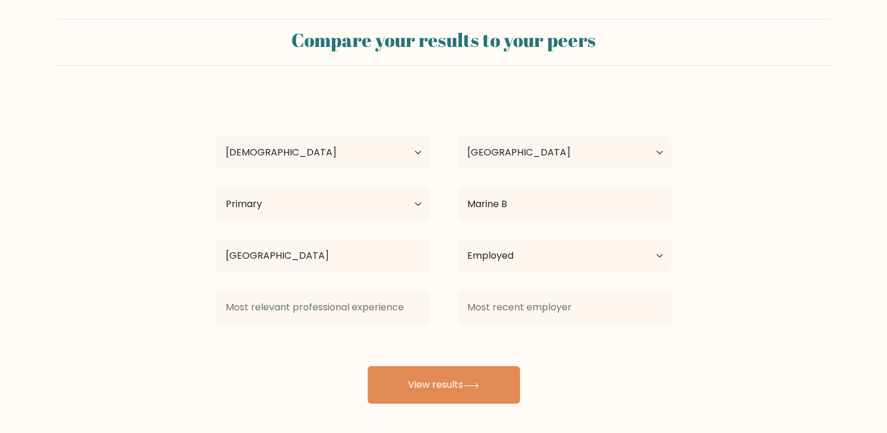
scroll to position [12, 0]
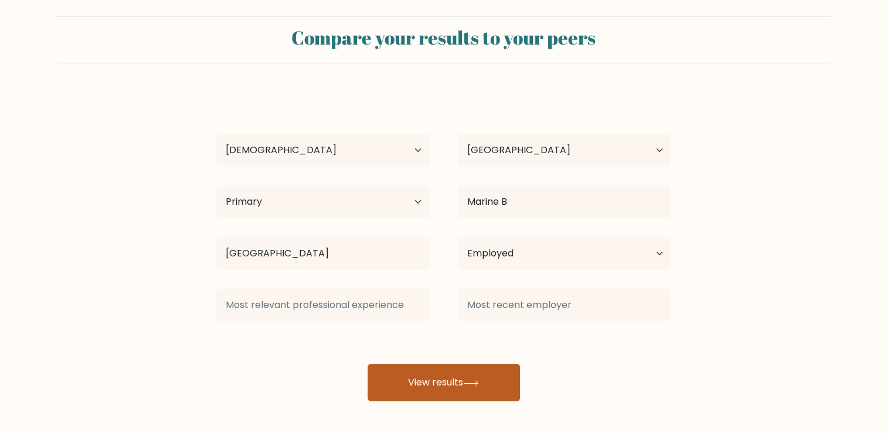
click at [458, 386] on button "View results" at bounding box center [443, 382] width 152 height 38
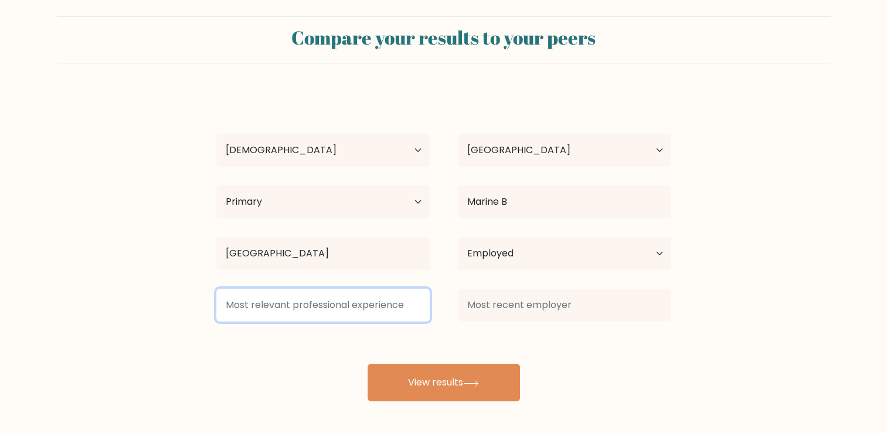
click at [371, 305] on input at bounding box center [322, 304] width 213 height 33
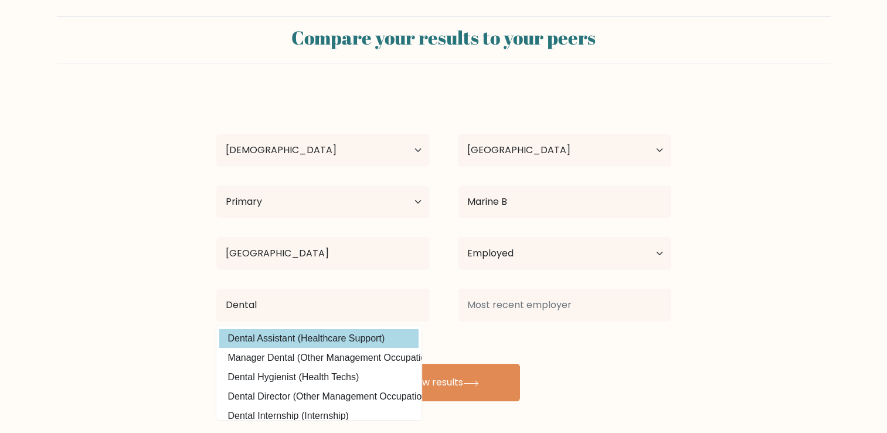
click at [340, 332] on option "Dental Assistant (Healthcare Support)" at bounding box center [318, 338] width 199 height 19
type input "Dental Assistant"
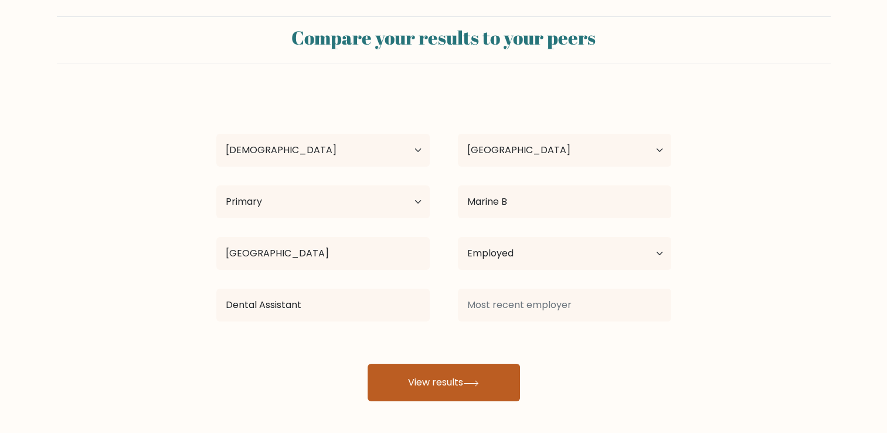
click at [420, 377] on button "View results" at bounding box center [443, 382] width 152 height 38
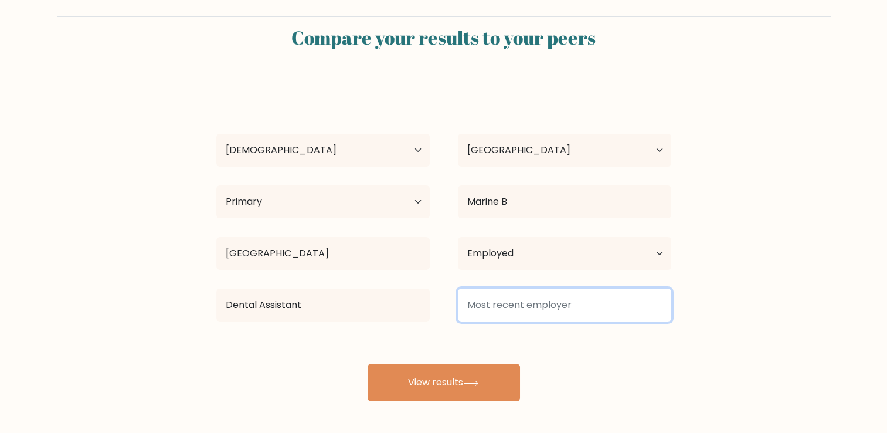
click at [535, 290] on input at bounding box center [564, 304] width 213 height 33
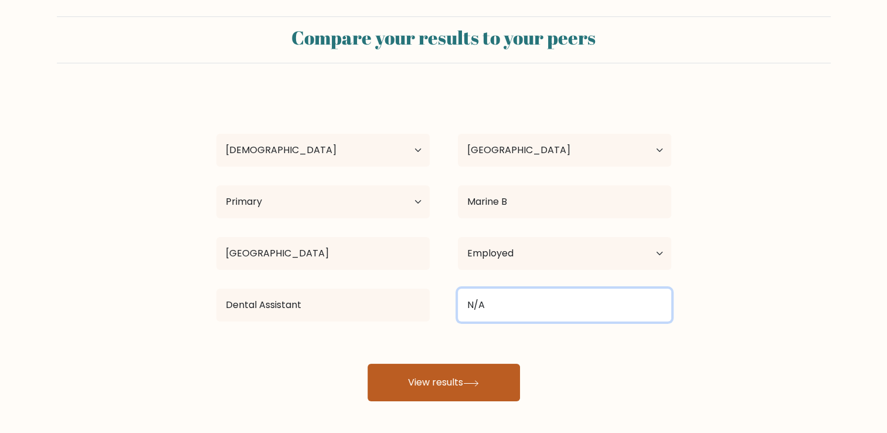
type input "N/A"
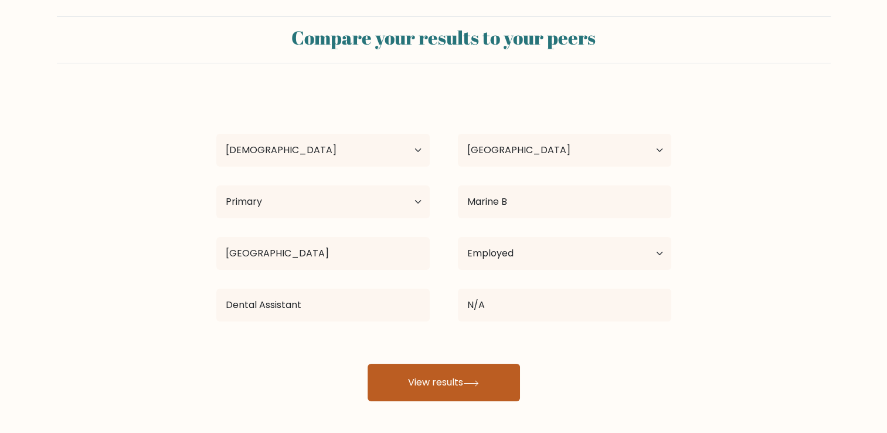
click at [417, 386] on button "View results" at bounding box center [443, 382] width 152 height 38
